Goal: Complete application form

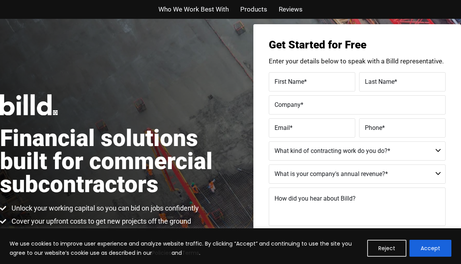
scroll to position [17, 0]
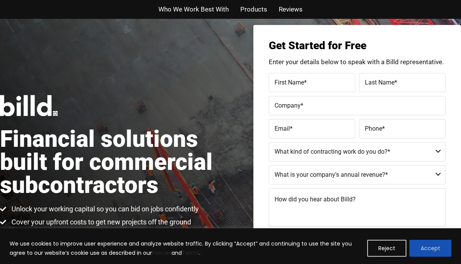
click at [423, 248] on button "Accept" at bounding box center [430, 248] width 42 height 17
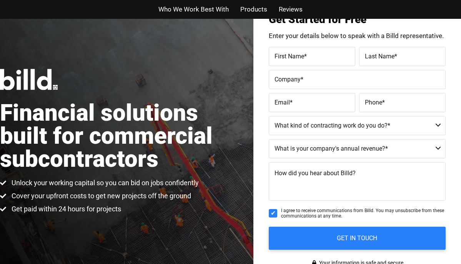
scroll to position [41, 0]
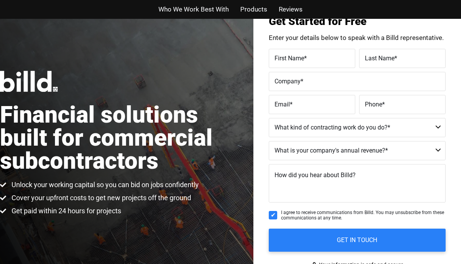
click at [311, 61] on label "First Name *" at bounding box center [311, 58] width 75 height 11
click at [311, 61] on input "First Name *" at bounding box center [312, 58] width 86 height 19
click at [307, 61] on span "*" at bounding box center [305, 57] width 3 height 7
click at [307, 61] on input "First Name *" at bounding box center [312, 58] width 86 height 19
type input "EFRAIN"
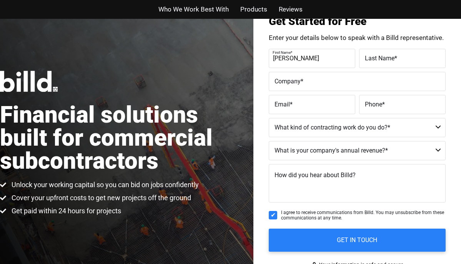
type input "MEJIA LOPEZ"
type input "67-0245366"
type input "artisticoutdoorsllc@gmail.com"
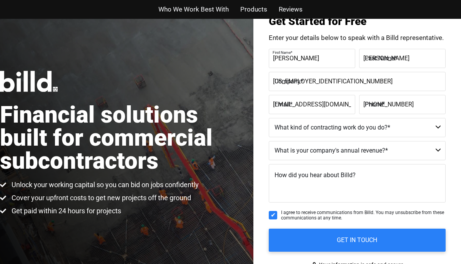
type input "(678) 549-0642"
click at [341, 78] on label "Company *" at bounding box center [355, 75] width 167 height 11
click at [341, 78] on input "67-0245366" at bounding box center [357, 81] width 177 height 19
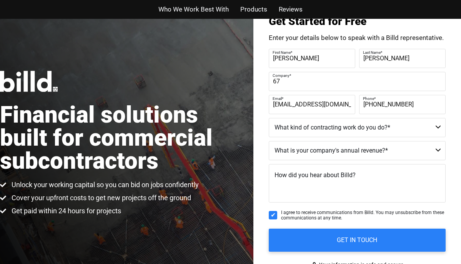
type input "6"
type input "Artistic Outdoors LLC"
click at [406, 56] on label "Last Name *" at bounding box center [401, 52] width 77 height 11
click at [406, 56] on input "MEJIA LOPEZ" at bounding box center [402, 58] width 86 height 19
type input "M"
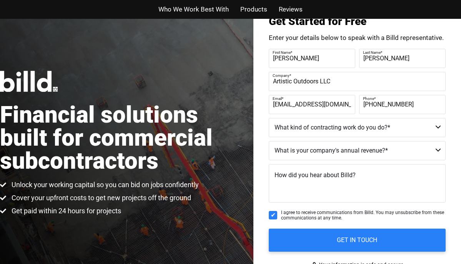
type input "Mejia"
click at [335, 63] on input "EFRAIN" at bounding box center [312, 58] width 86 height 19
type input "E"
type input "Efrain"
click at [385, 132] on select "Commercial Commercial and Residential Residential Not a Contractor" at bounding box center [357, 127] width 177 height 19
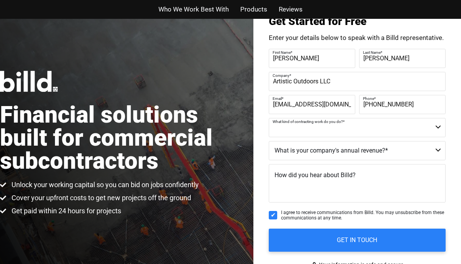
select select "Commercial and Residential"
click at [333, 149] on select "$40M + $25M - $40M $8M - $25M $4M - $8M $2M - $4M $1M - $2M Less than $1M" at bounding box center [357, 150] width 177 height 19
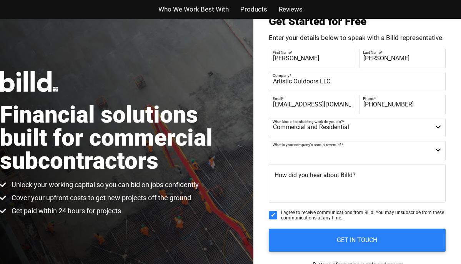
click at [333, 148] on select "$40M + $25M - $40M $8M - $25M $4M - $8M $2M - $4M $1M - $2M Less than $1M" at bounding box center [357, 150] width 177 height 19
select select "Less than $1M"
click at [337, 182] on textarea "How did you hear about Billd?" at bounding box center [357, 183] width 177 height 38
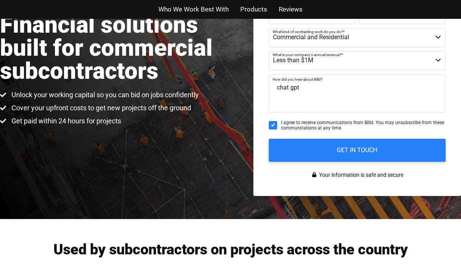
scroll to position [133, 0]
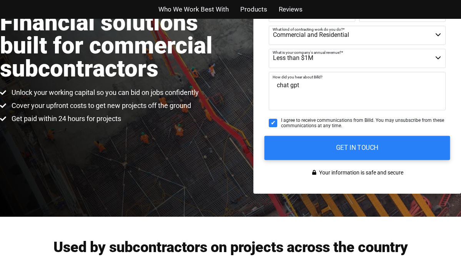
type textarea "chat gpt"
click at [321, 145] on input "GET IN TOUCH" at bounding box center [357, 148] width 186 height 24
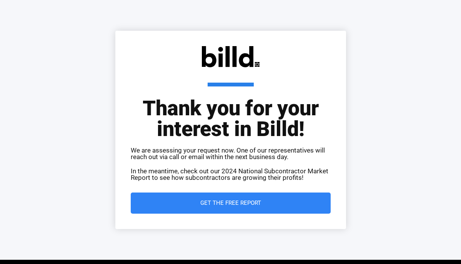
click at [292, 200] on span "Get the Free Report" at bounding box center [230, 203] width 169 height 6
click at [291, 198] on link "Get the Free Report" at bounding box center [231, 202] width 200 height 21
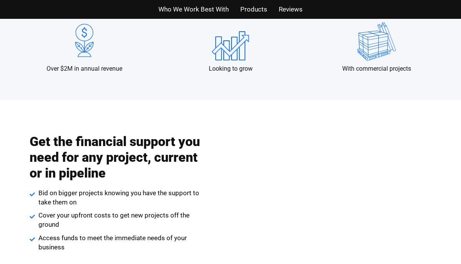
scroll to position [798, 0]
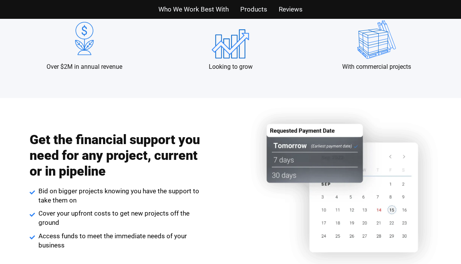
click at [185, 12] on span "Who We Work Best With" at bounding box center [193, 9] width 70 height 11
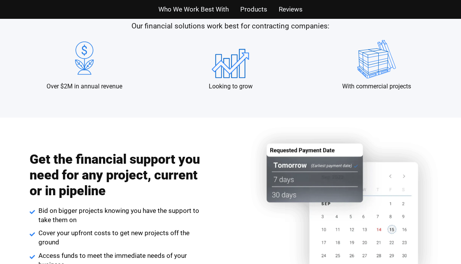
scroll to position [743, 0]
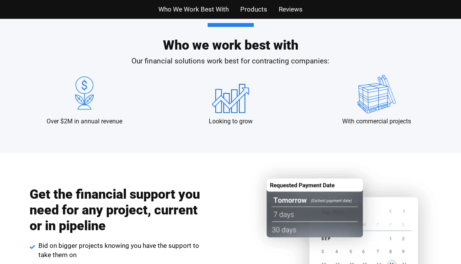
click at [252, 12] on span "Products" at bounding box center [253, 9] width 27 height 11
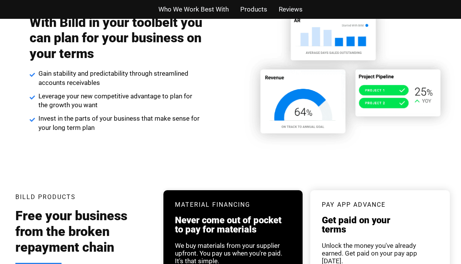
scroll to position [1464, 0]
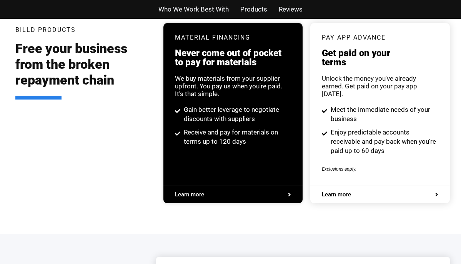
click at [294, 10] on span "Reviews" at bounding box center [291, 9] width 24 height 11
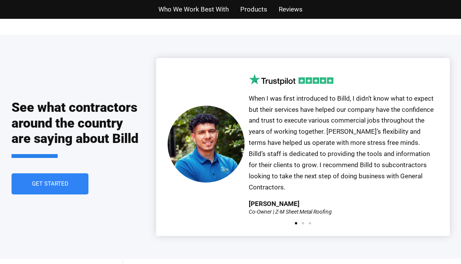
scroll to position [1690, 0]
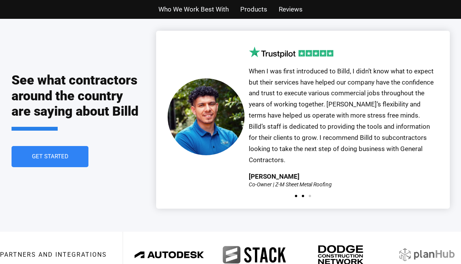
click at [302, 195] on span "Go to slide 2" at bounding box center [303, 196] width 2 height 2
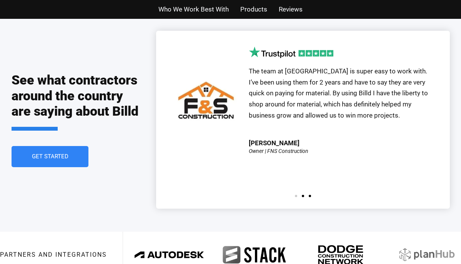
click at [309, 195] on span "Go to slide 3" at bounding box center [309, 196] width 2 height 2
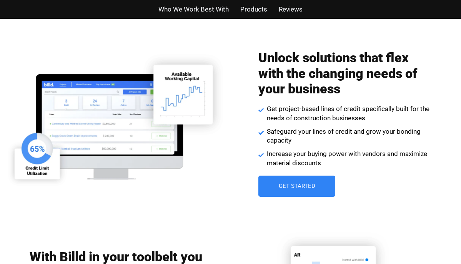
scroll to position [1055, 0]
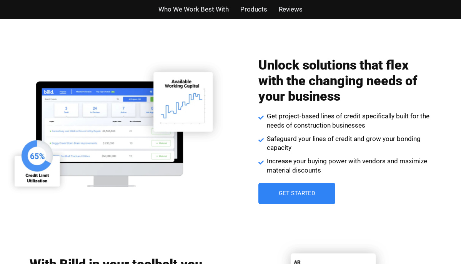
click at [211, 8] on span "Who We Work Best With" at bounding box center [193, 9] width 70 height 11
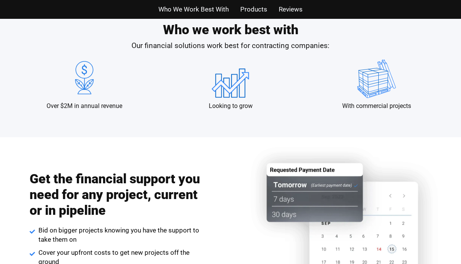
scroll to position [743, 0]
